Goal: Transaction & Acquisition: Obtain resource

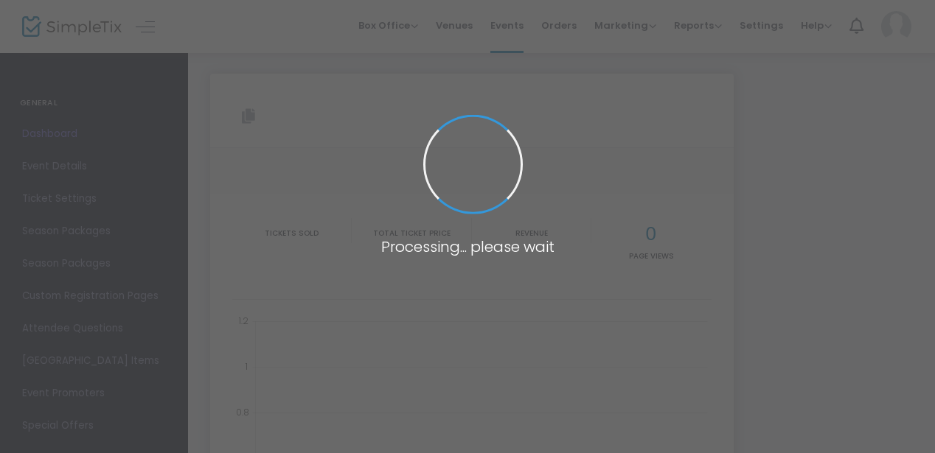
type input "[URL][DOMAIN_NAME]"
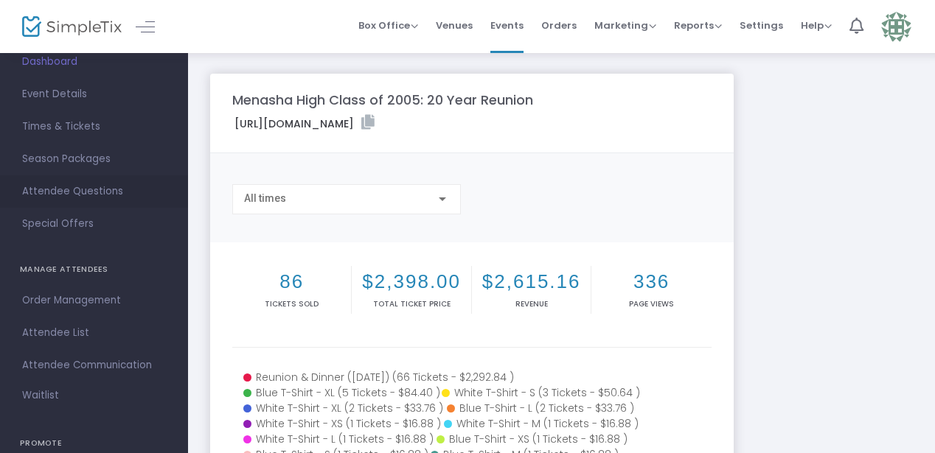
scroll to position [88, 0]
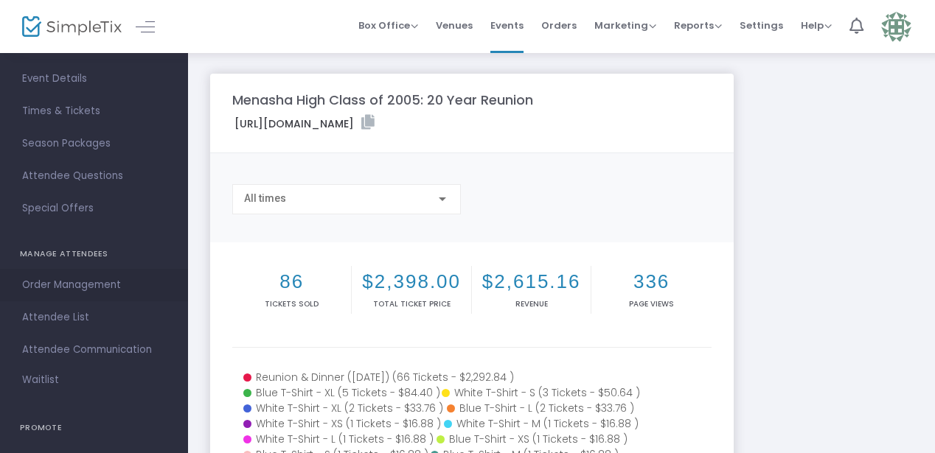
click at [77, 285] on span "Order Management" at bounding box center [94, 285] width 144 height 19
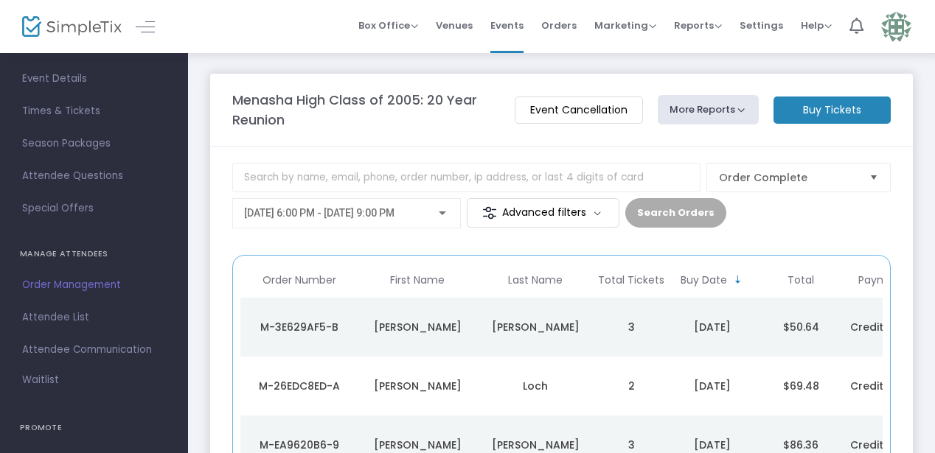
click at [522, 215] on m-button "Advanced filters" at bounding box center [543, 212] width 153 height 29
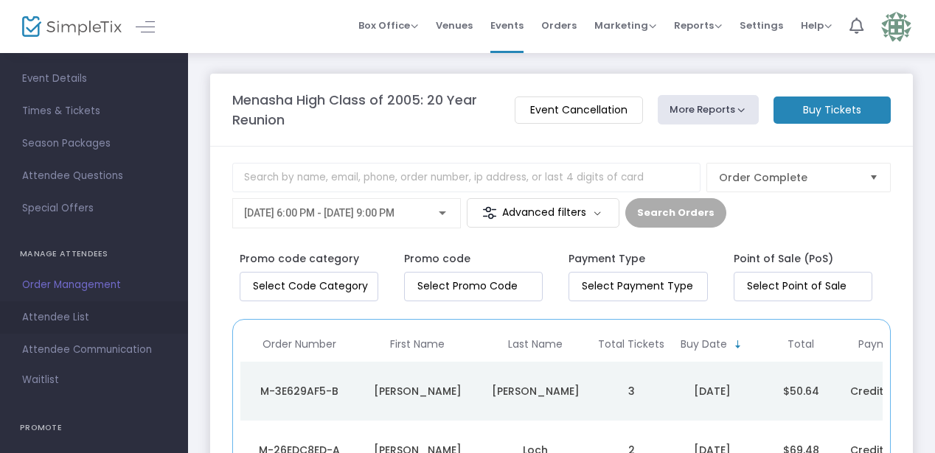
click at [105, 309] on span "Attendee List" at bounding box center [94, 317] width 144 height 19
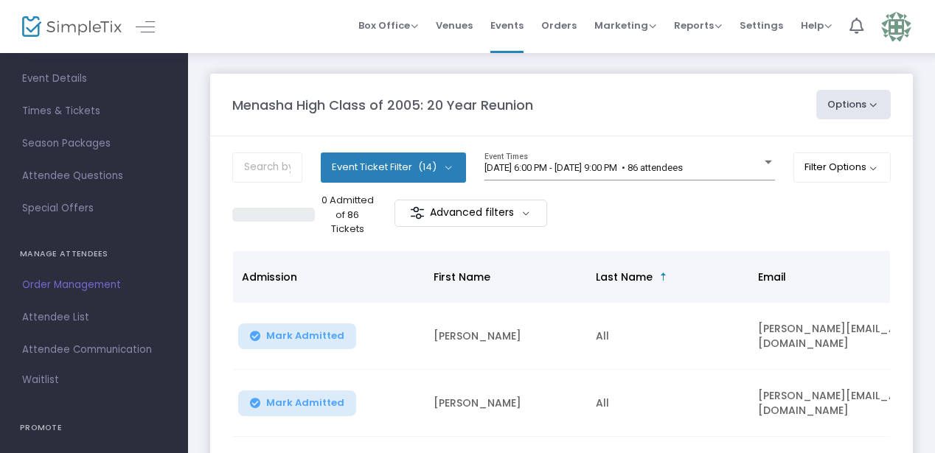
click at [418, 167] on span "(14)" at bounding box center [427, 167] width 18 height 12
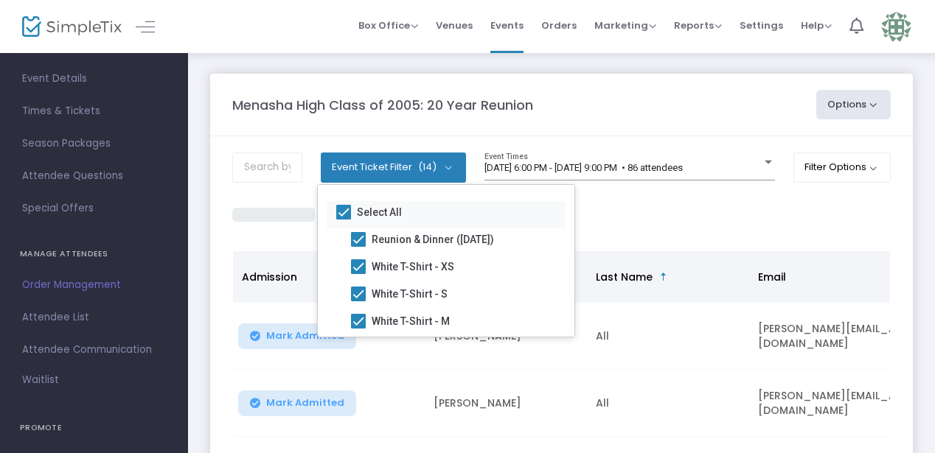
click at [361, 217] on span "Select All" at bounding box center [379, 212] width 45 height 18
click at [344, 220] on input "Select All" at bounding box center [343, 220] width 1 height 1
checkbox input "false"
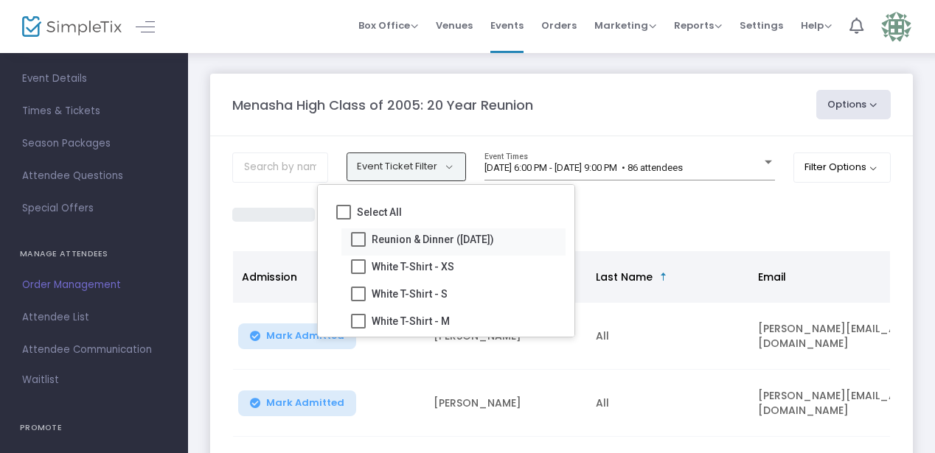
click at [363, 243] on span at bounding box center [358, 239] width 15 height 15
click at [358, 247] on input "Reunion & Dinner ([DATE])" at bounding box center [358, 247] width 1 height 1
checkbox input "true"
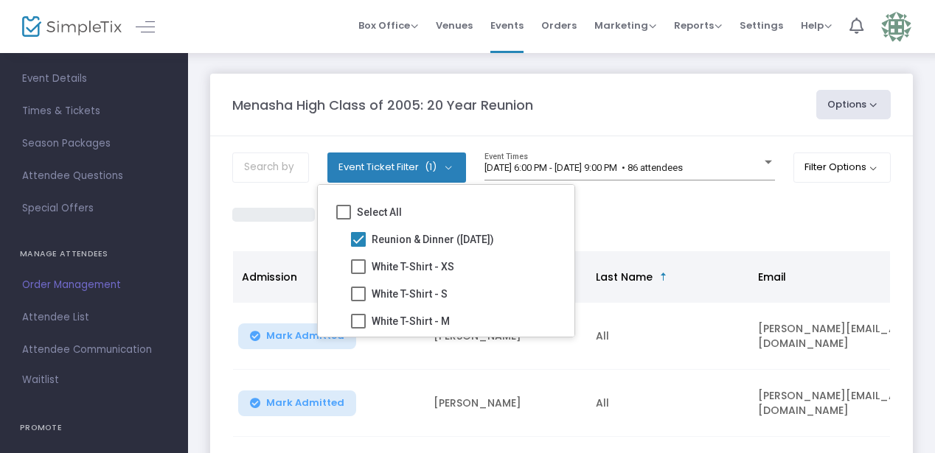
click at [651, 225] on div "0 Admitted of 66 Tickets Advanced filters" at bounding box center [561, 215] width 658 height 44
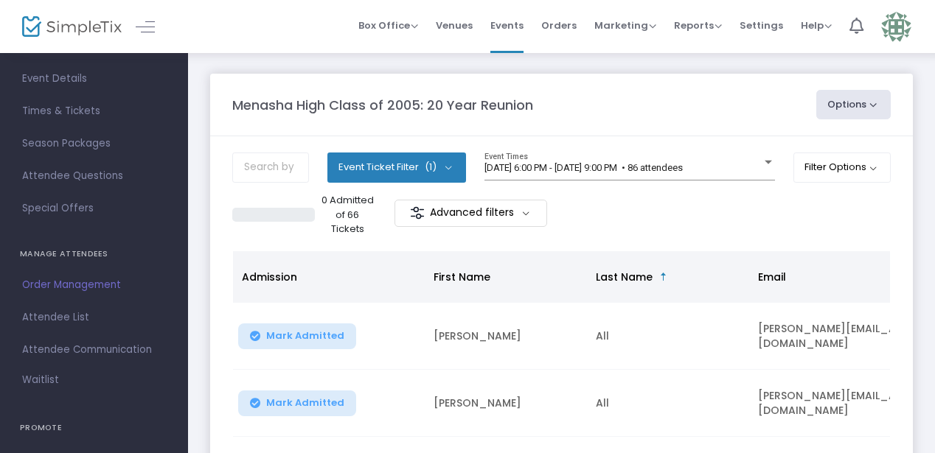
click at [434, 170] on button "Event Ticket Filter (1)" at bounding box center [396, 167] width 139 height 29
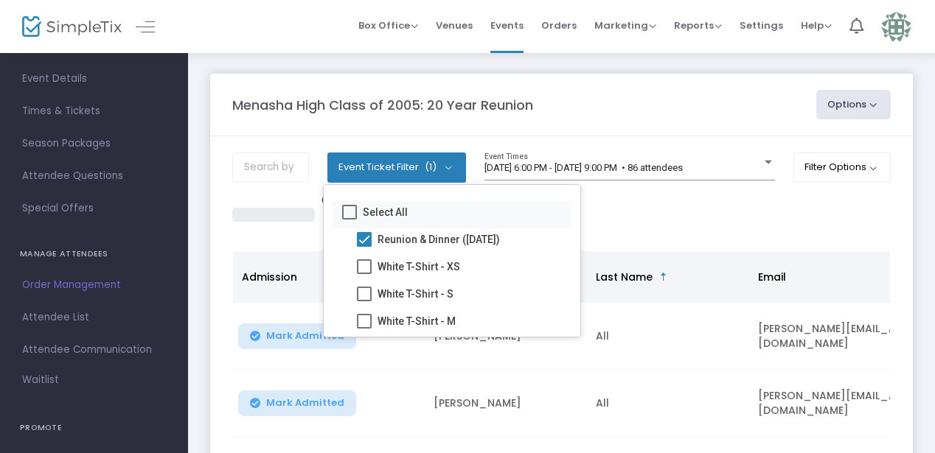
click at [380, 215] on span "Select All" at bounding box center [385, 212] width 45 height 18
click at [349, 220] on input "Select All" at bounding box center [349, 220] width 1 height 1
checkbox input "true"
click at [371, 240] on span at bounding box center [364, 239] width 15 height 15
click at [364, 247] on input "Reunion & Dinner ([DATE])" at bounding box center [363, 247] width 1 height 1
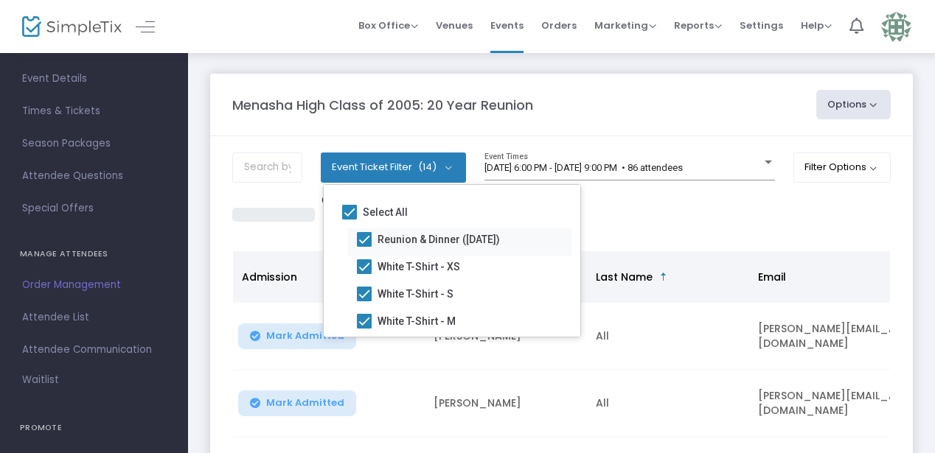
checkbox input "false"
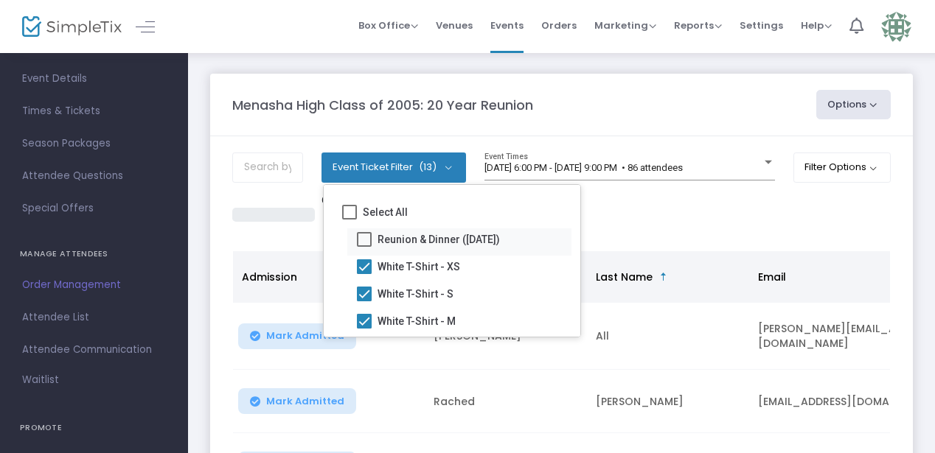
scroll to position [295, 0]
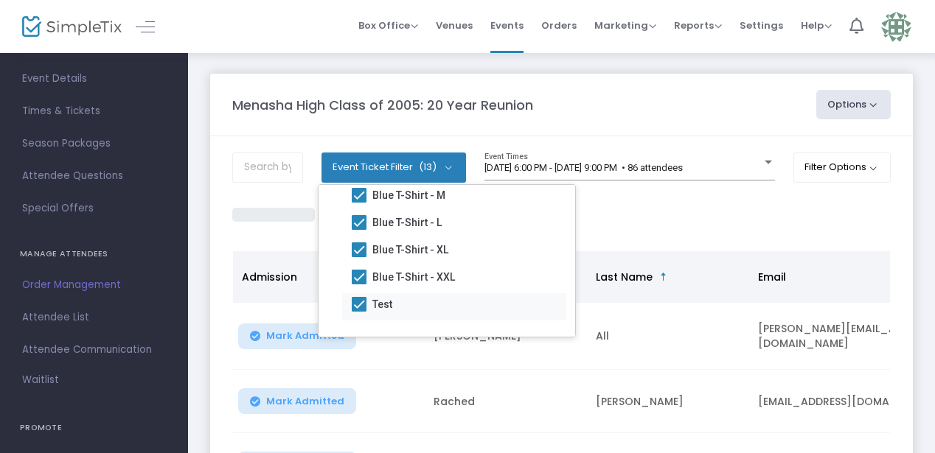
click at [356, 302] on span at bounding box center [359, 304] width 15 height 15
click at [358, 312] on input "Test" at bounding box center [358, 312] width 1 height 1
checkbox input "false"
click at [692, 223] on div "0 Admitted of 19 Tickets Advanced filters" at bounding box center [561, 215] width 658 height 44
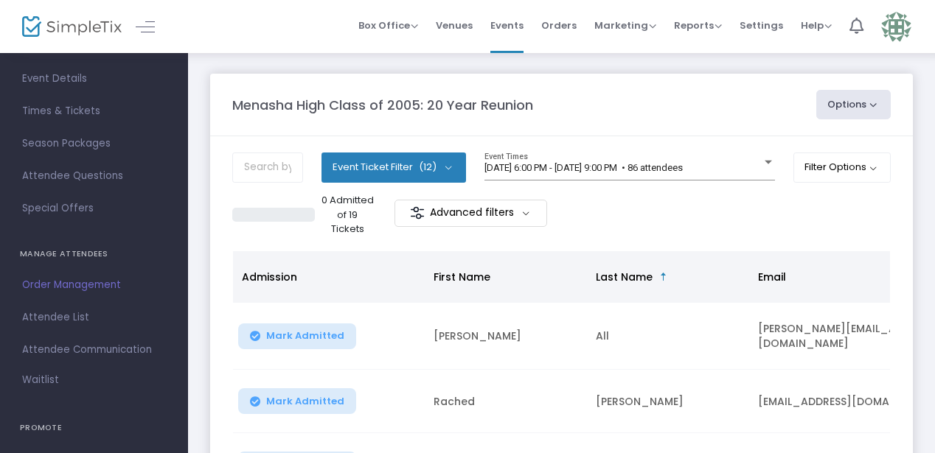
click at [877, 100] on button "Options" at bounding box center [853, 104] width 75 height 29
click at [798, 145] on li "Export List" at bounding box center [813, 149] width 136 height 29
radio input "false"
radio input "true"
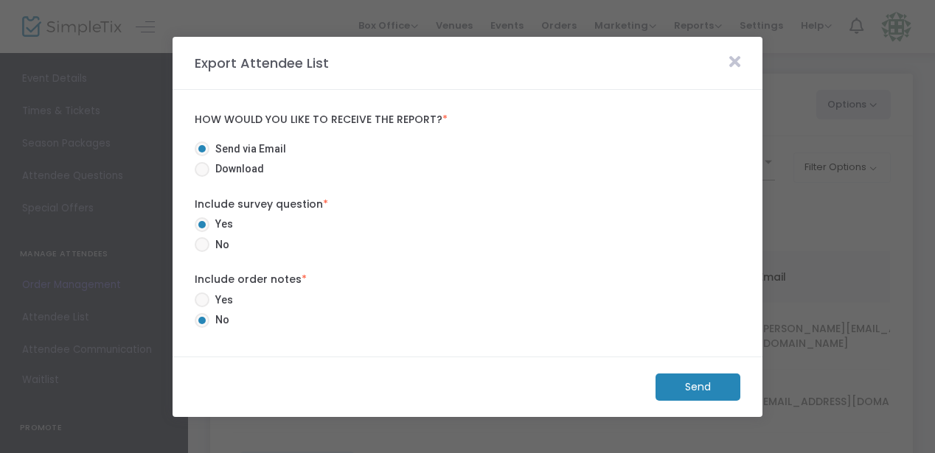
click at [216, 169] on span "Download" at bounding box center [236, 168] width 55 height 15
click at [202, 177] on input "Download" at bounding box center [201, 177] width 1 height 1
radio input "true"
click at [683, 389] on m-button "Download" at bounding box center [685, 387] width 110 height 27
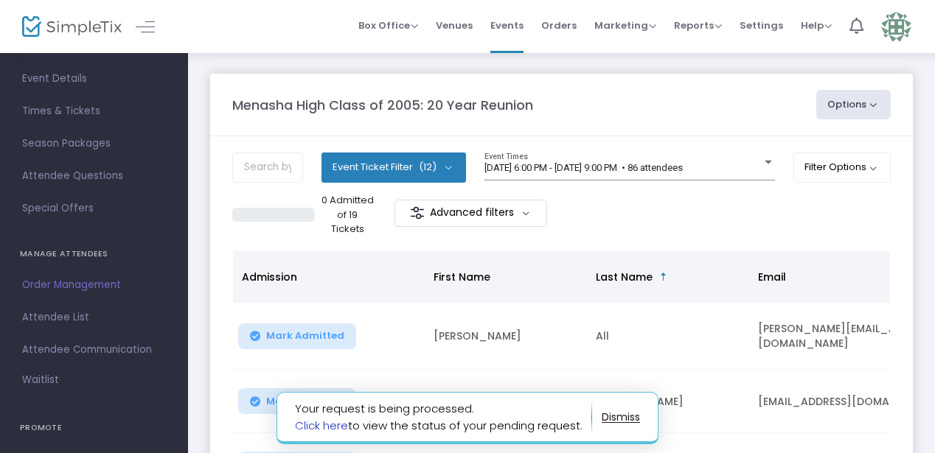
click at [337, 424] on link "Click here" at bounding box center [321, 425] width 53 height 15
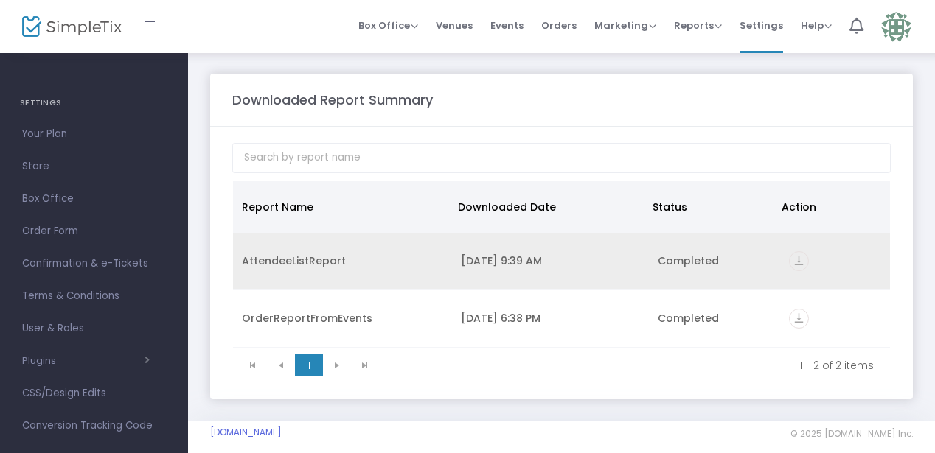
click at [374, 262] on div "AttendeeListReport" at bounding box center [342, 261] width 201 height 15
click at [488, 250] on td "[DATE] 9:39 AM" at bounding box center [550, 262] width 197 height 58
click at [810, 265] on div "vertical_align_bottom" at bounding box center [835, 261] width 92 height 20
click at [798, 262] on icon "vertical_align_bottom" at bounding box center [799, 261] width 20 height 20
